Goal: Task Accomplishment & Management: Use online tool/utility

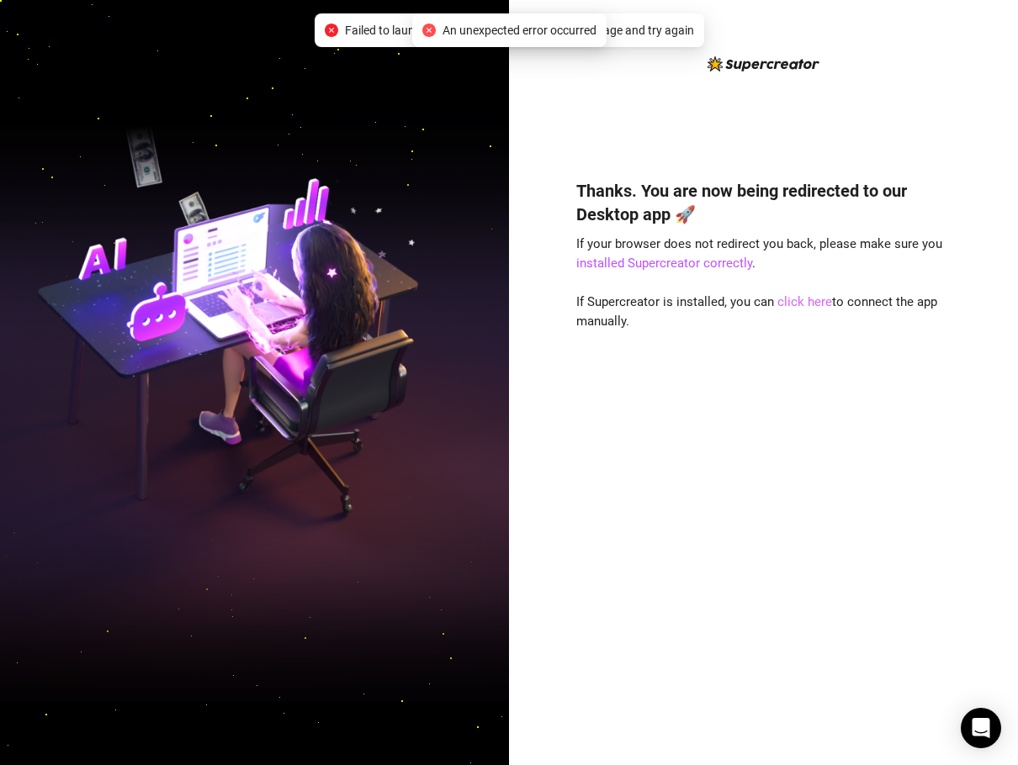
click at [785, 307] on link "click here" at bounding box center [804, 301] width 55 height 15
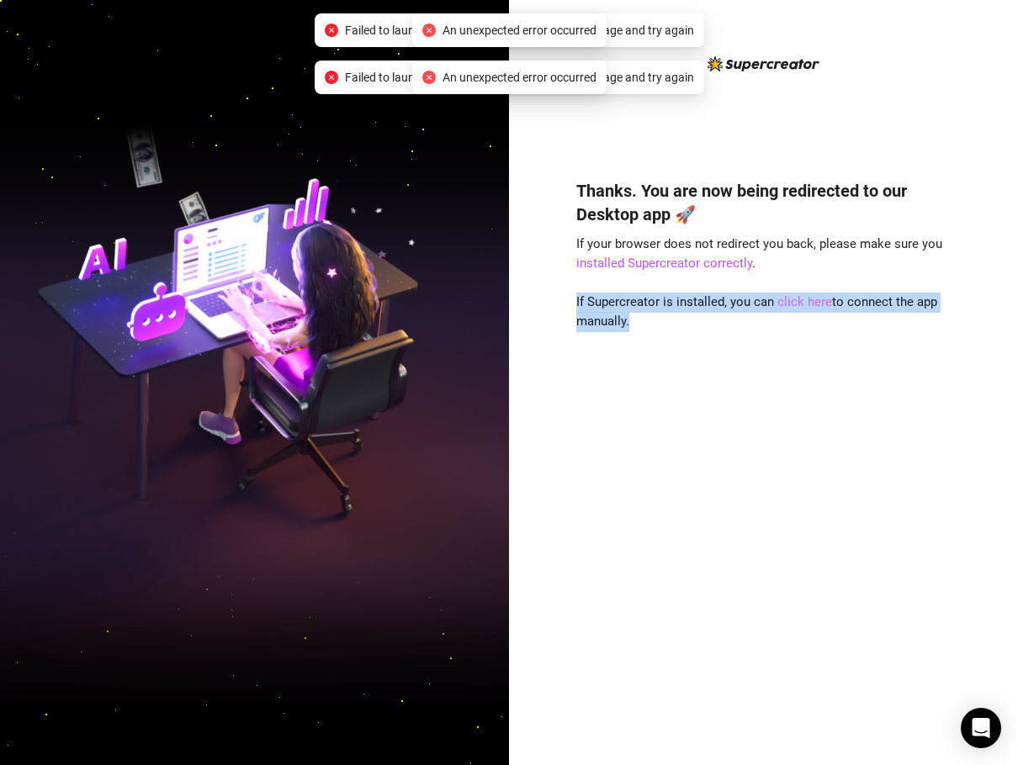
click at [785, 307] on link "click here" at bounding box center [804, 301] width 55 height 15
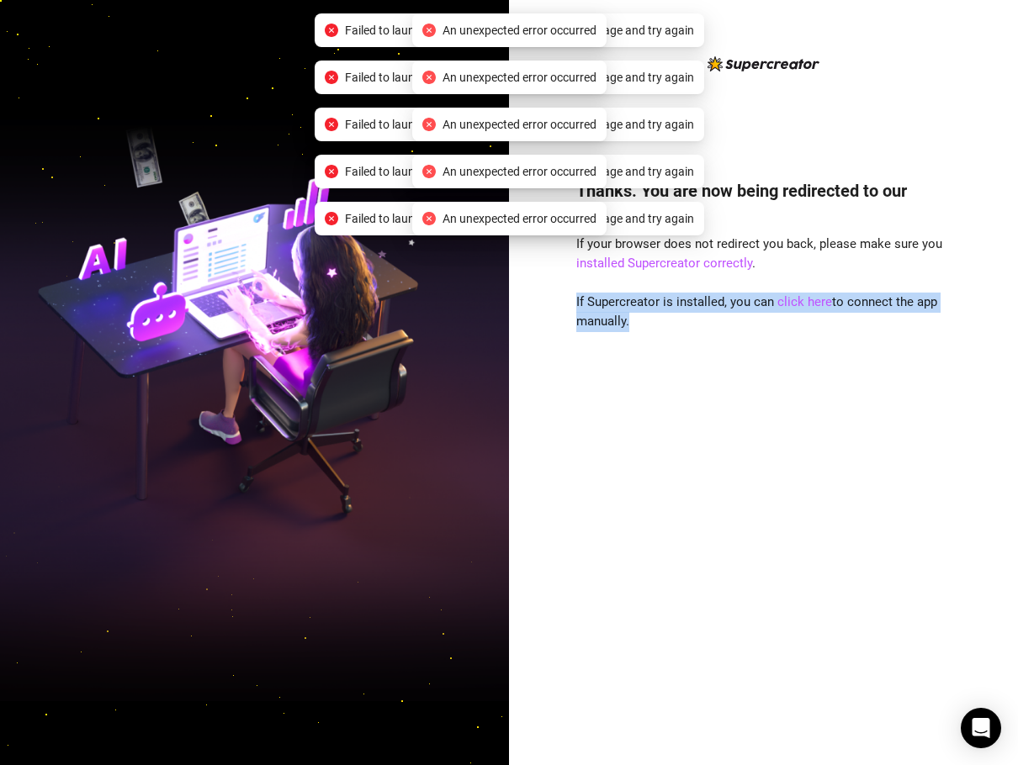
drag, startPoint x: 785, startPoint y: 307, endPoint x: 799, endPoint y: 380, distance: 74.6
click at [799, 380] on div "Thanks. You are now being redirected to our Desktop app 🚀 If your browser does …" at bounding box center [763, 447] width 375 height 582
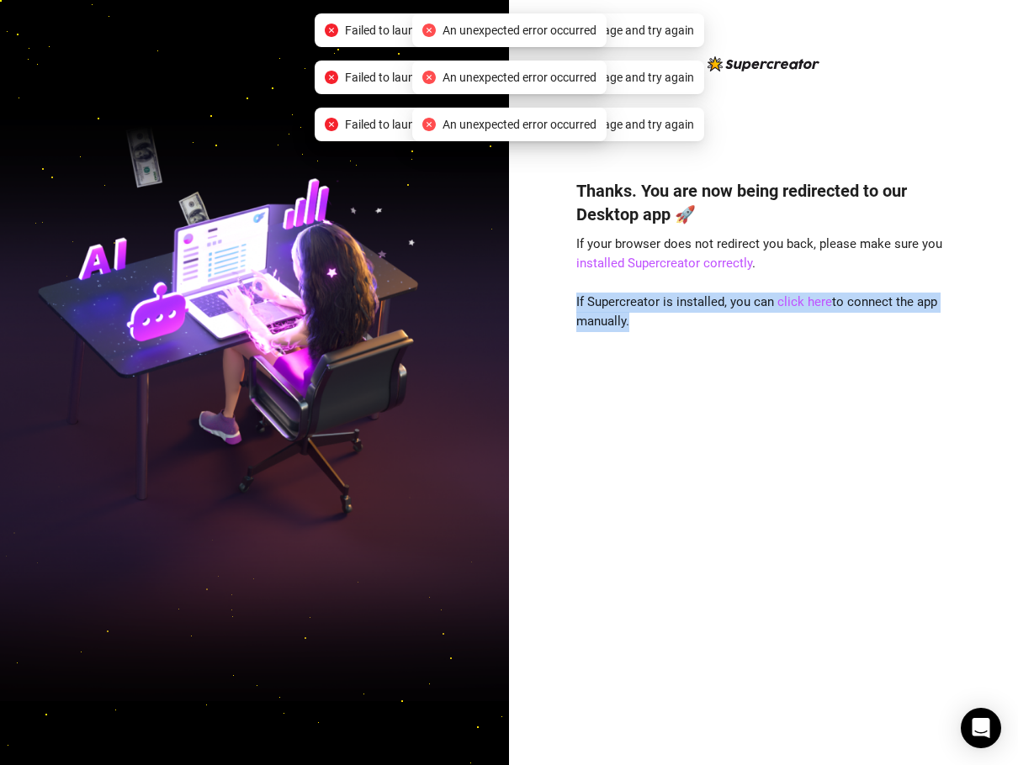
click at [755, 414] on div "Thanks. You are now being redirected to our Desktop app 🚀 If your browser does …" at bounding box center [763, 447] width 375 height 582
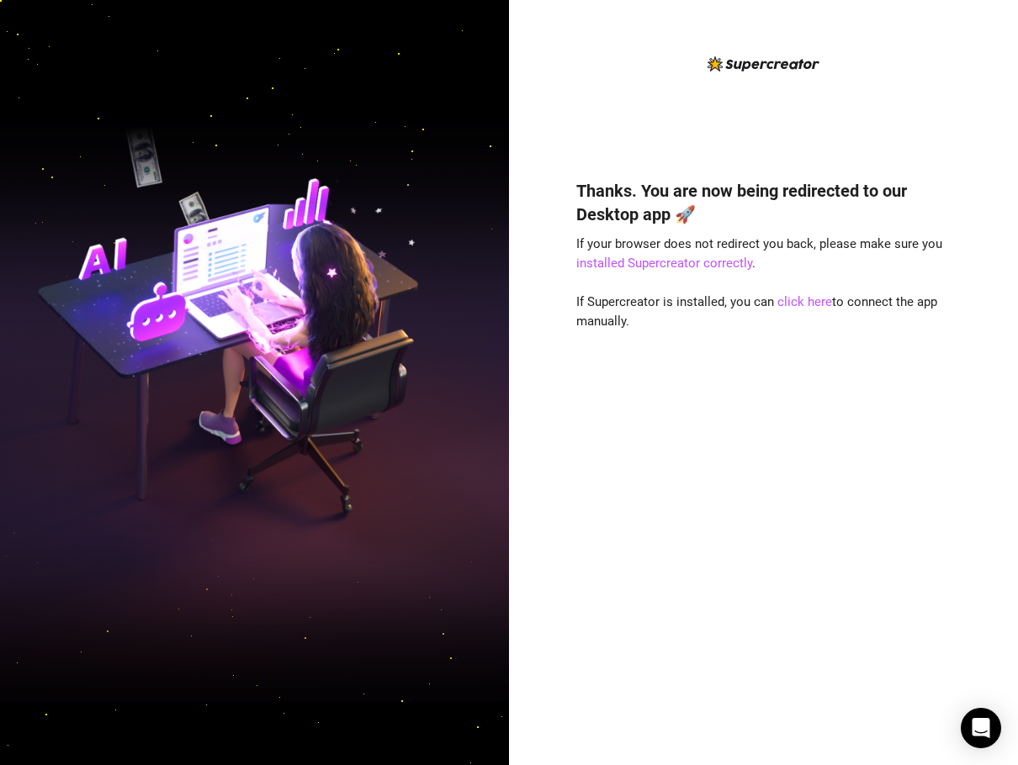
click at [610, 70] on div "Thanks. You are now being redirected to our Desktop app 🚀 If your browser does …" at bounding box center [763, 396] width 375 height 685
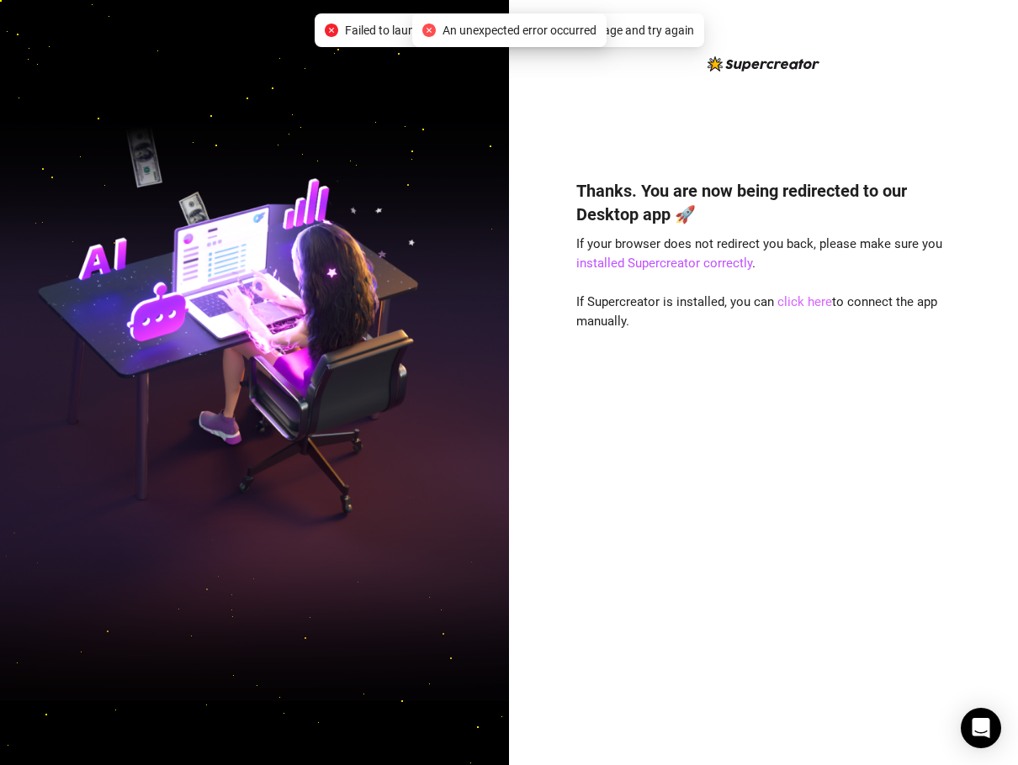
click at [816, 307] on link "click here" at bounding box center [804, 301] width 55 height 15
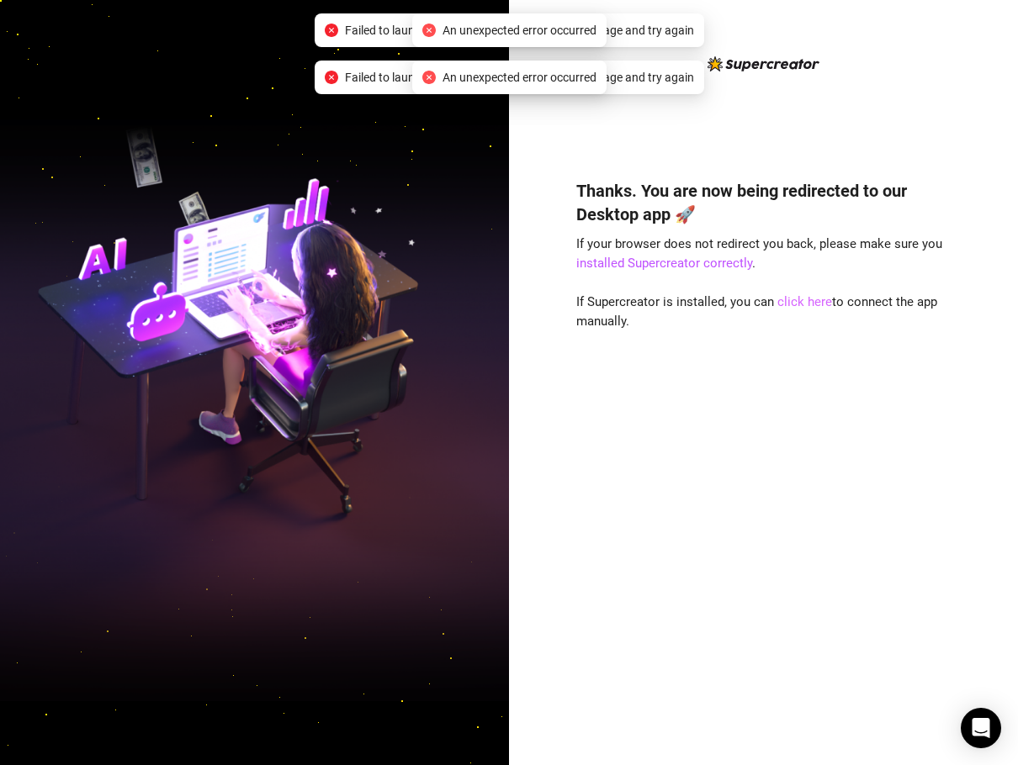
click at [801, 297] on link "click here" at bounding box center [804, 301] width 55 height 15
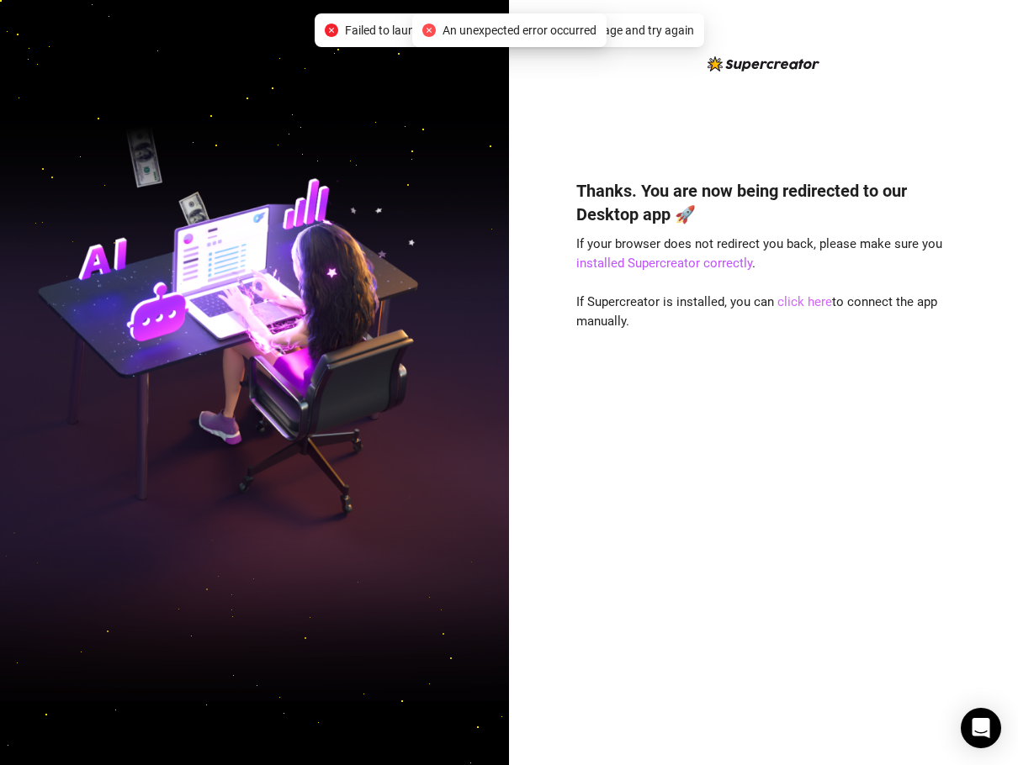
click at [810, 304] on link "click here" at bounding box center [804, 301] width 55 height 15
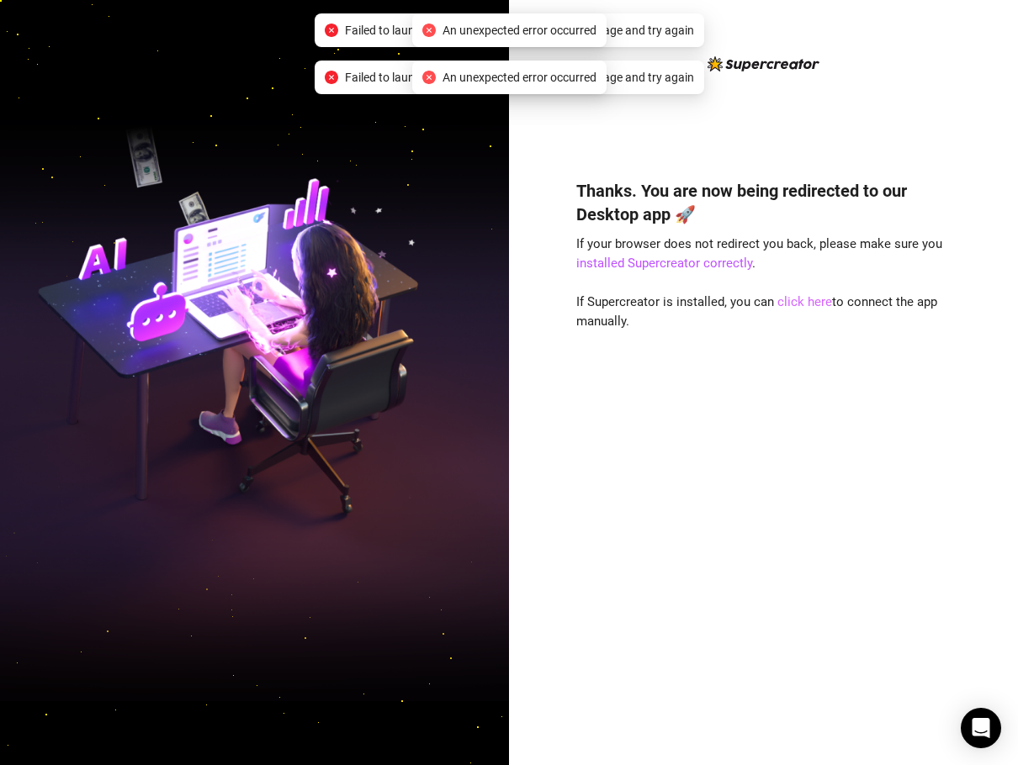
click at [810, 304] on link "click here" at bounding box center [804, 301] width 55 height 15
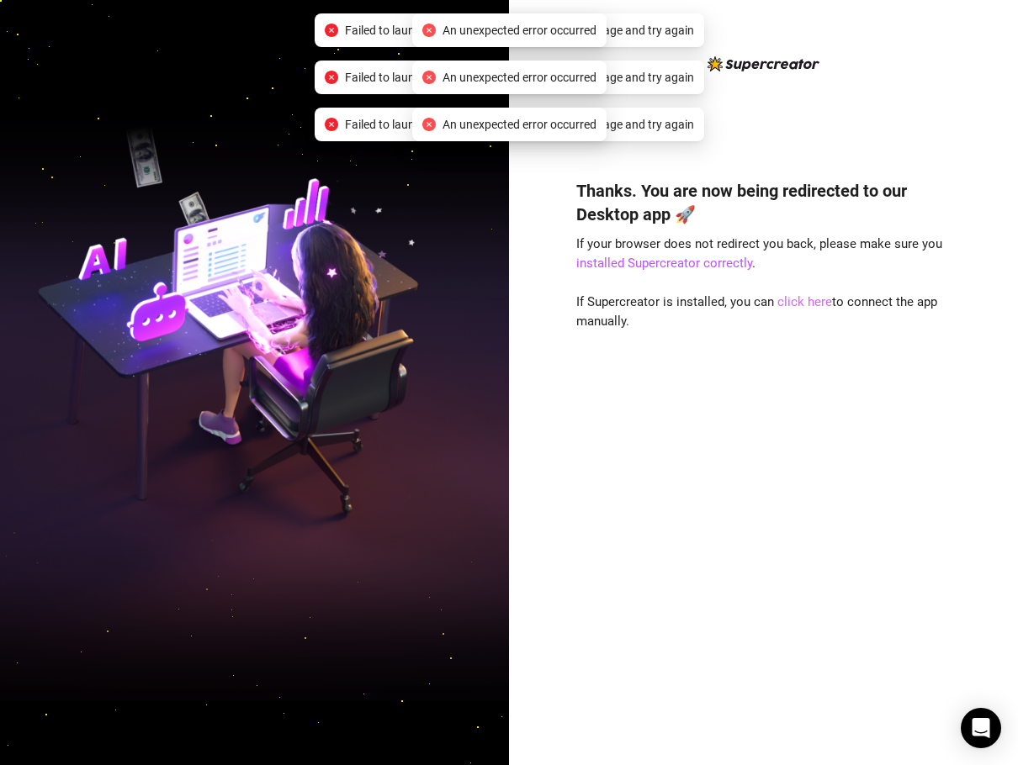
click at [810, 303] on link "click here" at bounding box center [804, 301] width 55 height 15
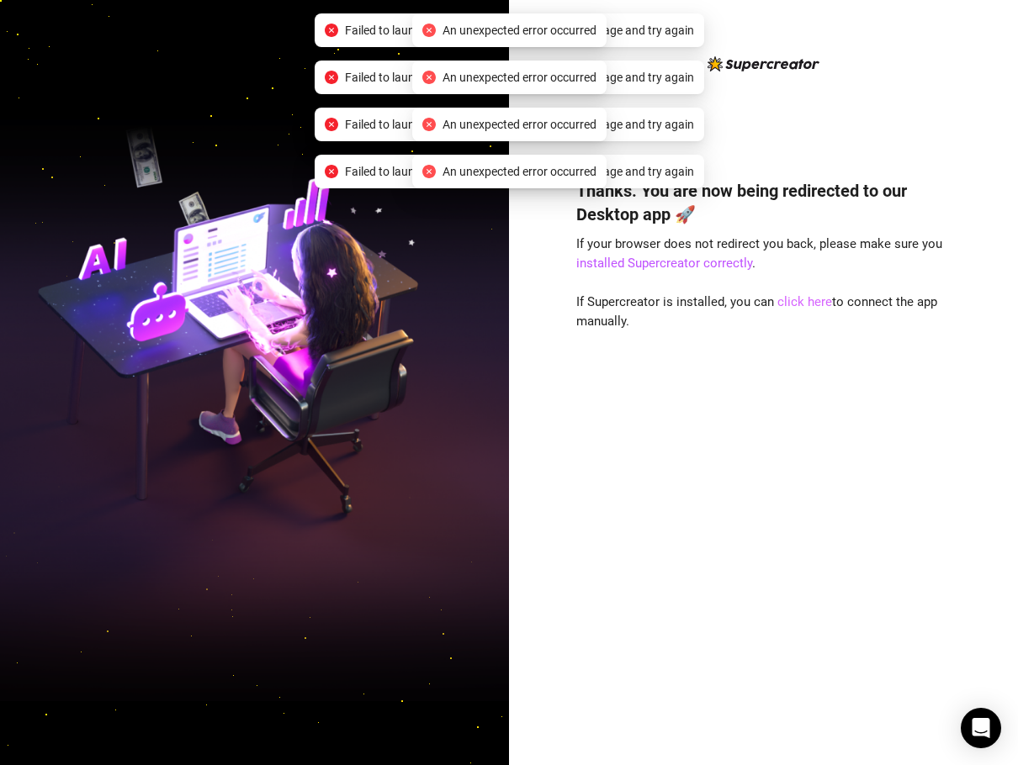
click at [809, 303] on link "click here" at bounding box center [804, 301] width 55 height 15
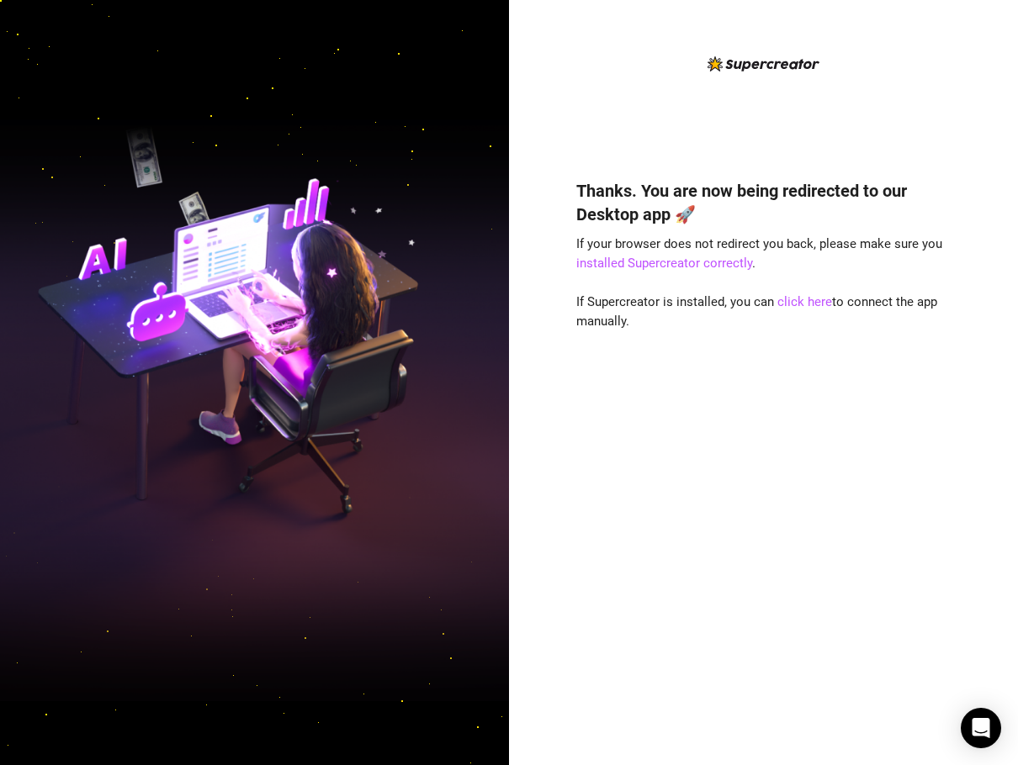
click at [742, 441] on div "Thanks. You are now being redirected to our Desktop app 🚀 If your browser does …" at bounding box center [763, 447] width 375 height 582
click at [812, 299] on link "click here" at bounding box center [804, 301] width 55 height 15
drag, startPoint x: 817, startPoint y: 303, endPoint x: 814, endPoint y: 314, distance: 11.2
click at [814, 314] on div "Thanks. You are now being redirected to our Desktop app 🚀 If your browser does …" at bounding box center [763, 447] width 375 height 582
click at [778, 299] on link "click here" at bounding box center [804, 301] width 55 height 15
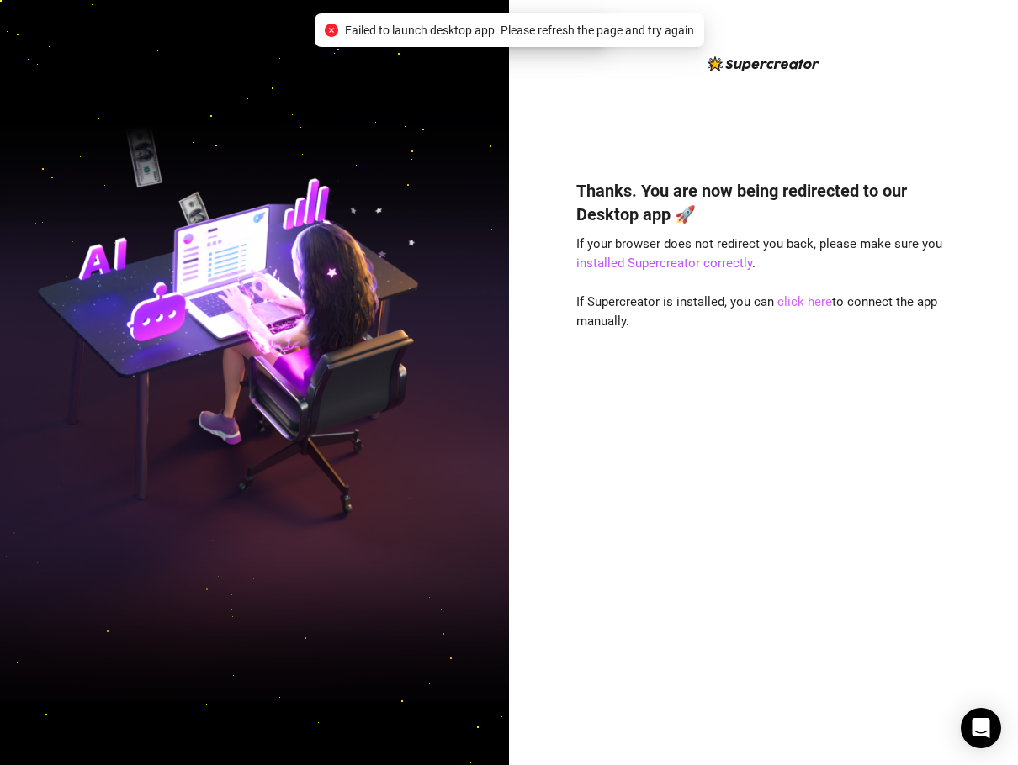
click at [790, 300] on link "click here" at bounding box center [804, 301] width 55 height 15
click at [793, 306] on link "click here" at bounding box center [804, 301] width 55 height 15
